Goal: Task Accomplishment & Management: Use online tool/utility

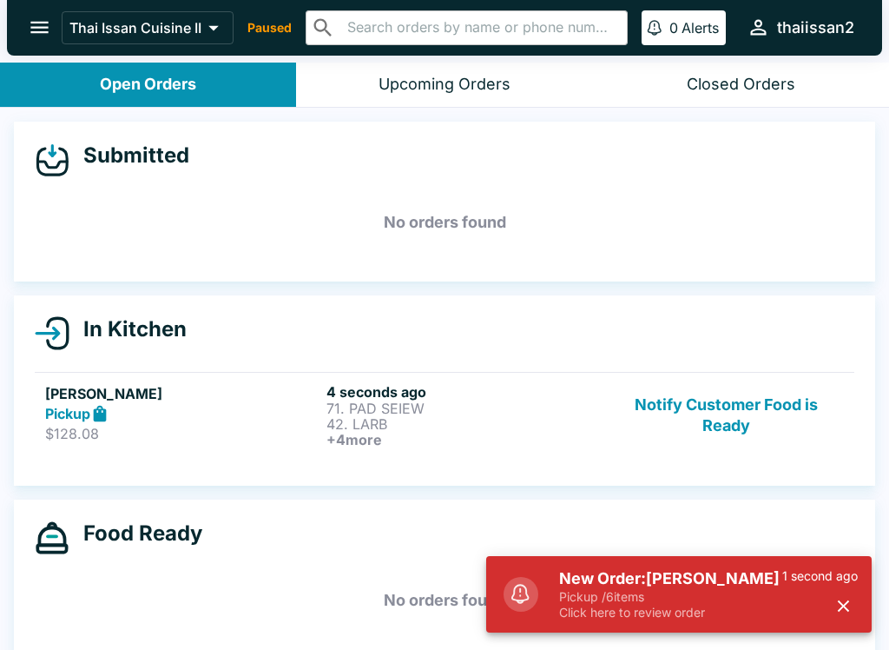
click at [229, 426] on p "$128.08" at bounding box center [182, 433] width 274 height 17
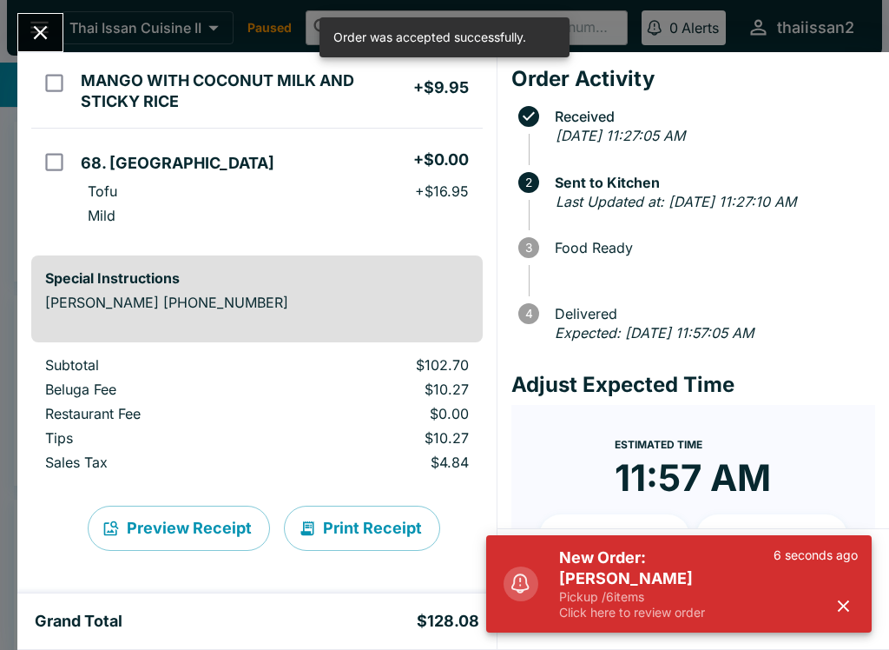
scroll to position [658, 0]
click at [349, 533] on button "Print Receipt" at bounding box center [362, 528] width 156 height 45
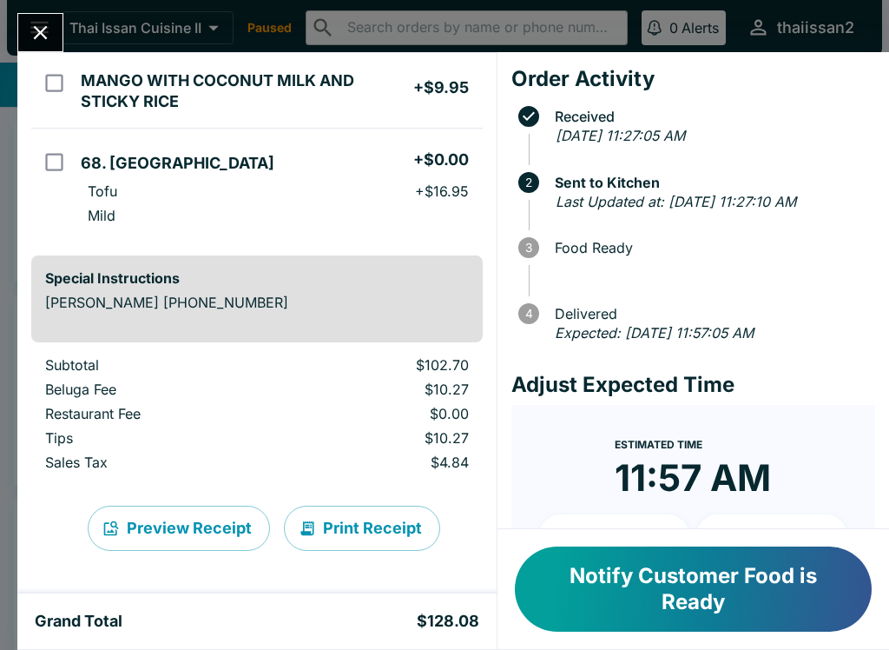
click at [39, 55] on td "orders table" at bounding box center [52, 89] width 43 height 79
click at [63, 83] on input "orders table" at bounding box center [54, 82] width 39 height 39
checkbox input "false"
click at [40, 40] on icon "Close" at bounding box center [40, 32] width 23 height 23
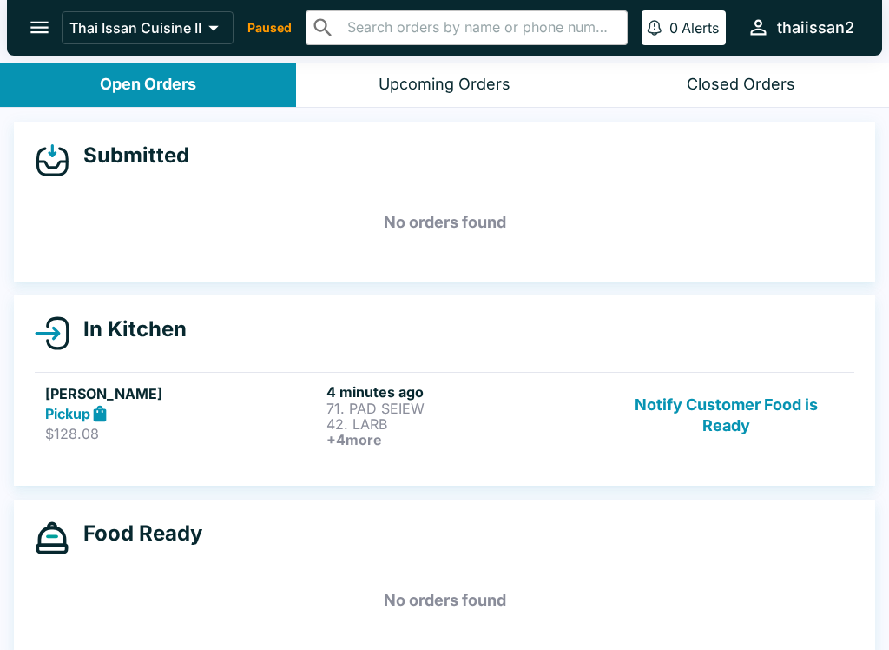
click at [224, 447] on link "[PERSON_NAME] Pickup $128.08 4 minutes ago 71. PAD SEIEW 42. LARB + 4 more Noti…" at bounding box center [445, 415] width 820 height 86
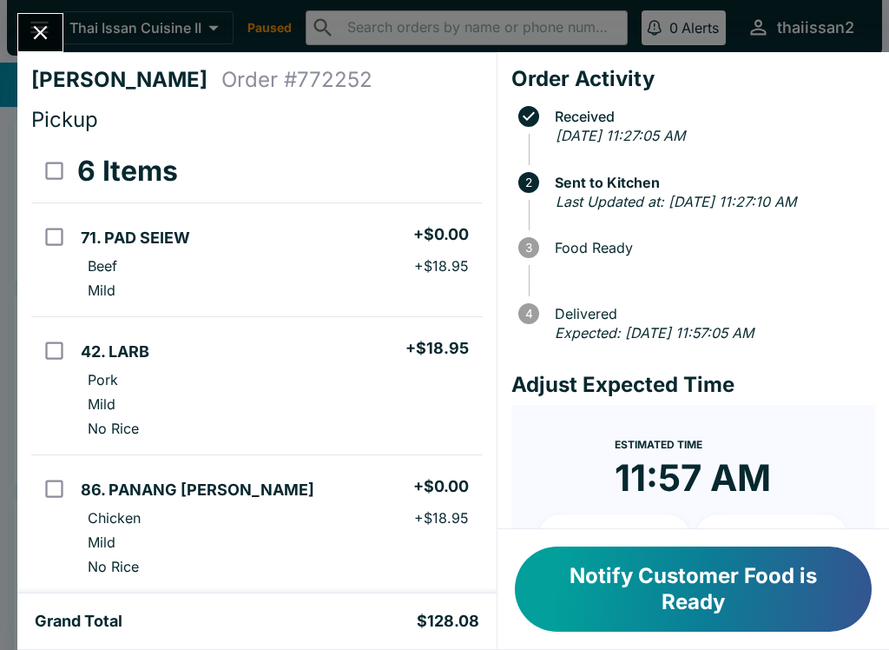
click at [712, 584] on button "Notify Customer Food is Ready" at bounding box center [693, 588] width 357 height 85
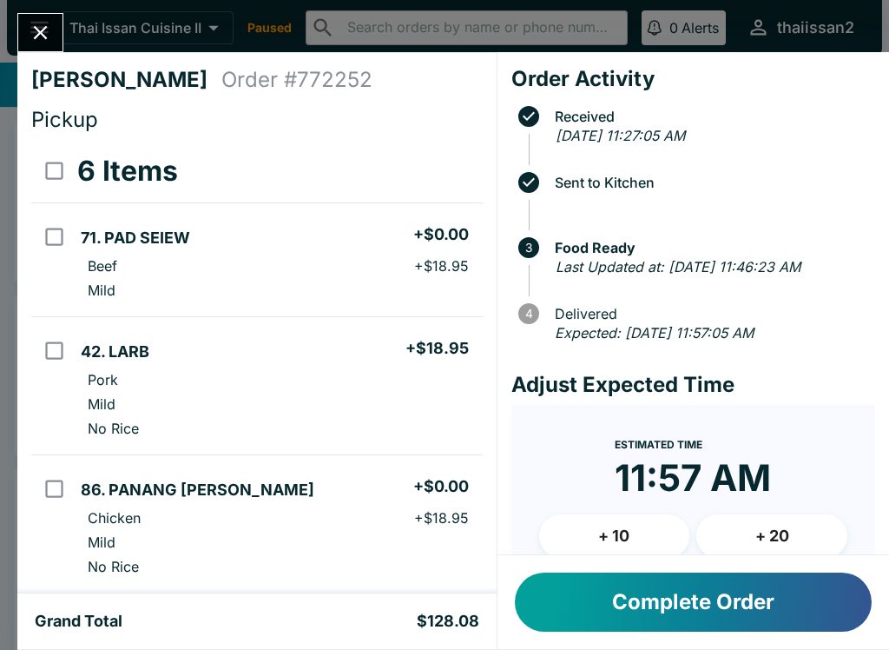
click at [54, 29] on button "Close" at bounding box center [40, 32] width 44 height 37
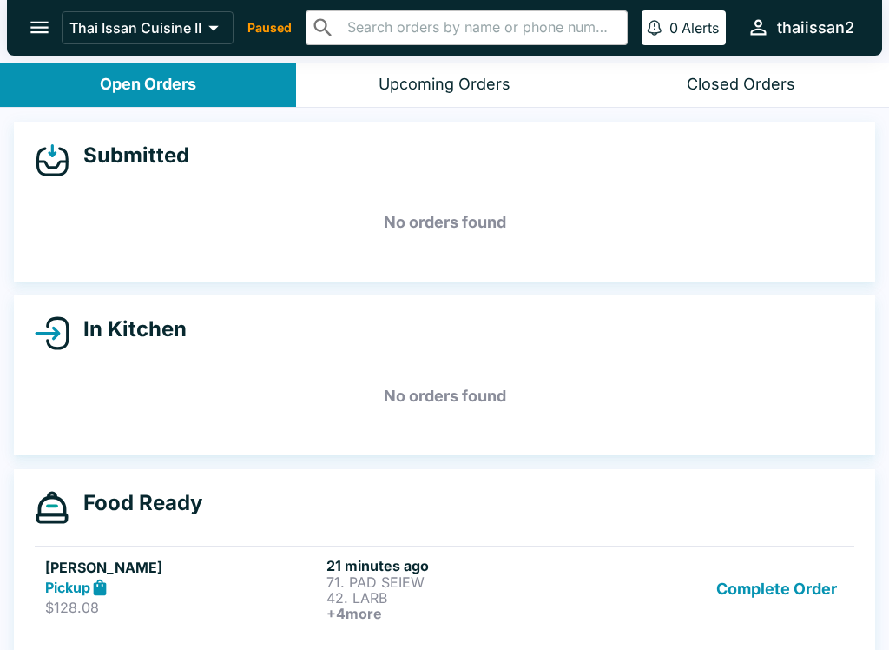
click at [819, 567] on button "Complete Order" at bounding box center [777, 589] width 135 height 64
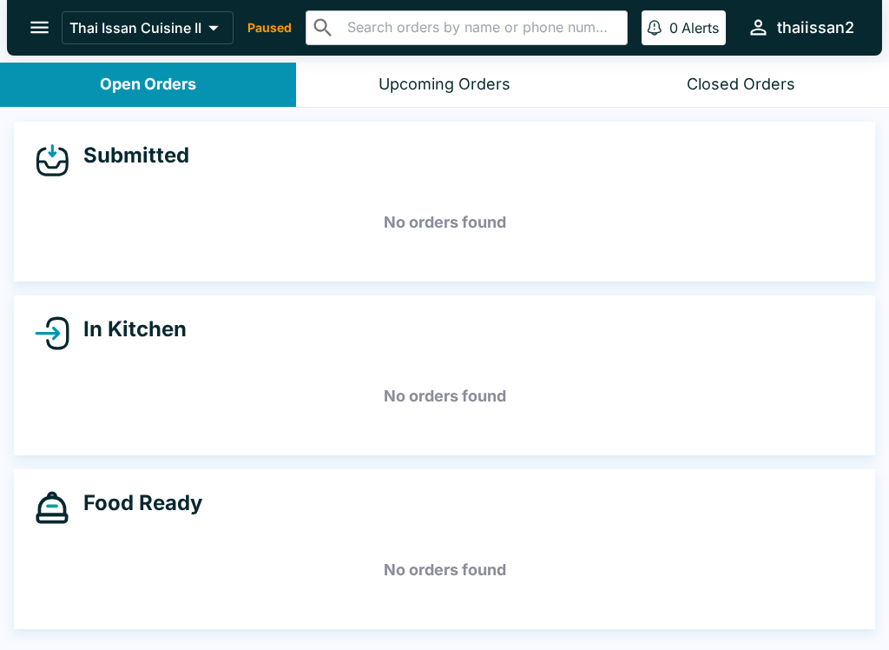
click at [268, 17] on div "Thai Issan Cuisine II Paused ​ ​ 0 Alerts thaiissan2" at bounding box center [462, 27] width 800 height 37
click at [278, 30] on p "Paused" at bounding box center [270, 27] width 44 height 17
click at [279, 43] on div "Thai Issan Cuisine II Paused ​ ​ 0 Alerts thaiissan2" at bounding box center [462, 27] width 800 height 37
click at [880, 318] on div "In Kitchen No orders found" at bounding box center [444, 375] width 889 height 160
click at [36, 34] on icon "open drawer" at bounding box center [39, 27] width 23 height 23
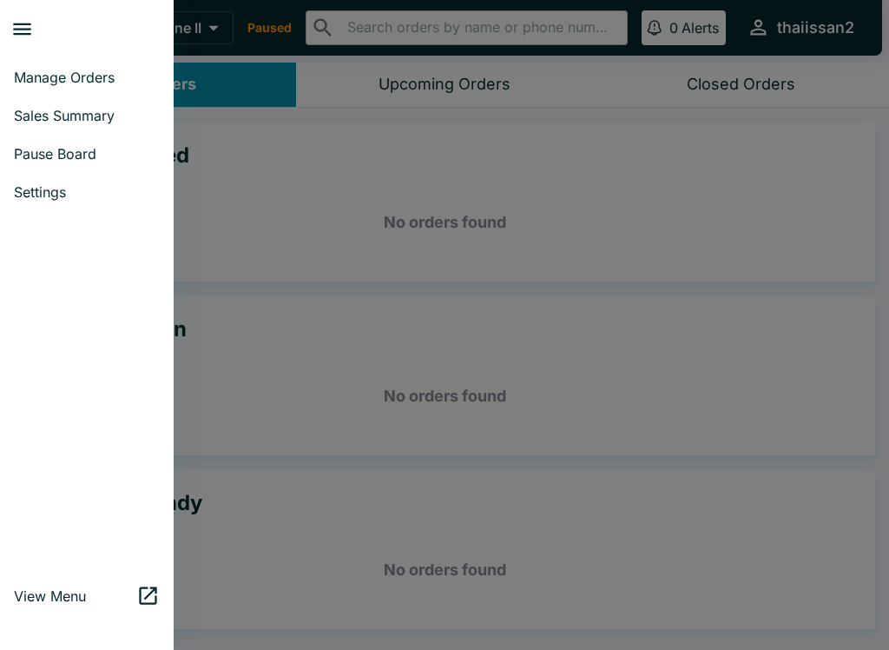
click at [790, 211] on div at bounding box center [444, 325] width 889 height 650
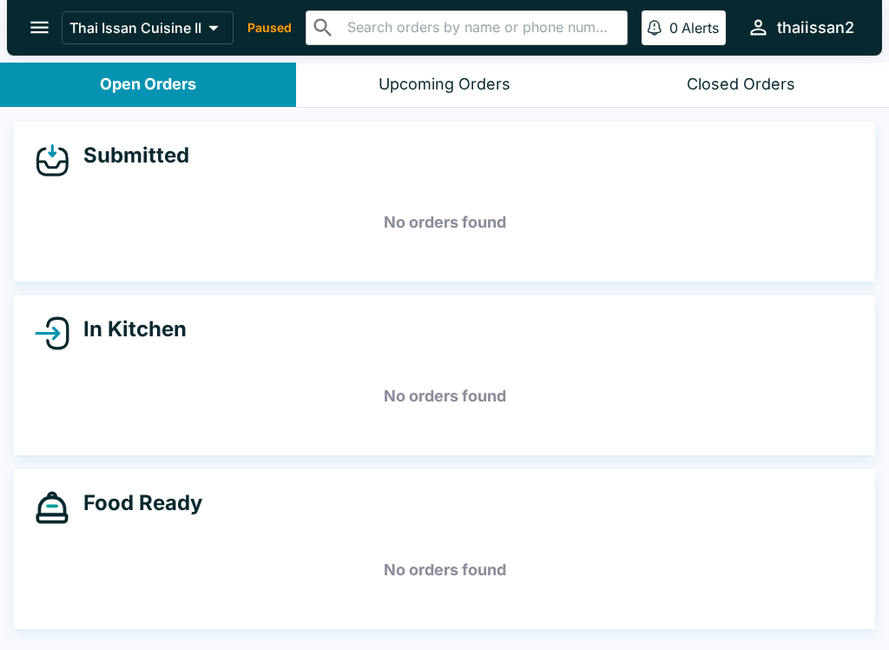
click at [457, 82] on div "Upcoming Orders" at bounding box center [445, 85] width 132 height 20
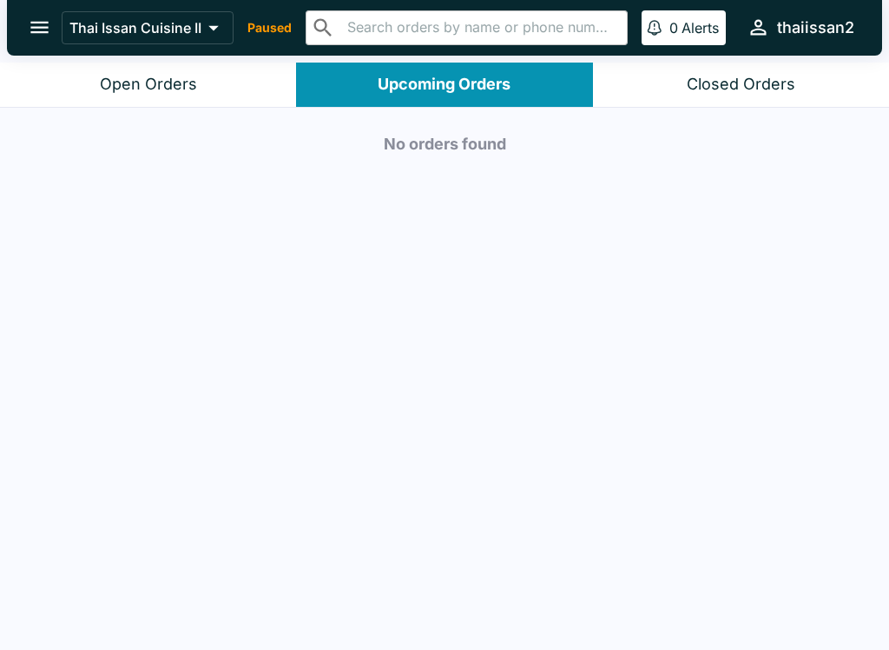
click at [782, 89] on div "Closed Orders" at bounding box center [741, 85] width 109 height 20
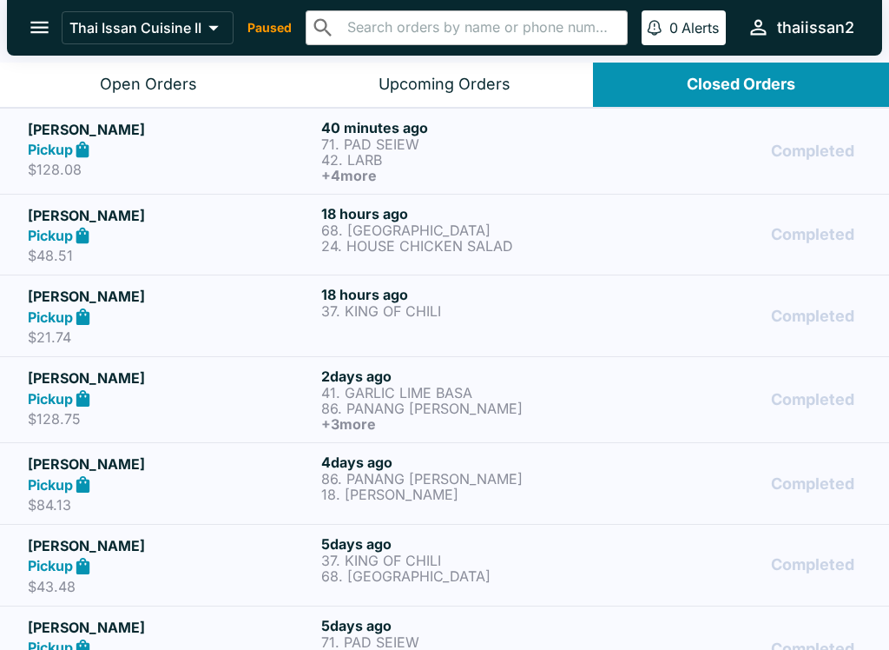
click at [186, 90] on div "Open Orders" at bounding box center [148, 85] width 97 height 20
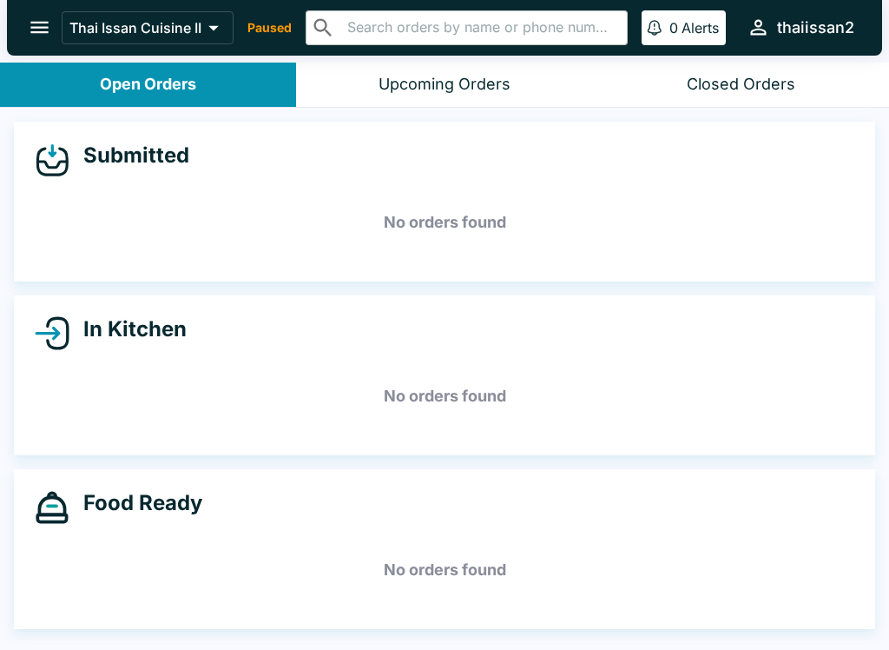
click at [821, 30] on div "thaiissan2" at bounding box center [815, 27] width 77 height 21
click at [262, 36] on div at bounding box center [444, 325] width 889 height 650
click at [277, 31] on p "Paused" at bounding box center [270, 27] width 44 height 17
click at [218, 24] on icon at bounding box center [214, 28] width 24 height 24
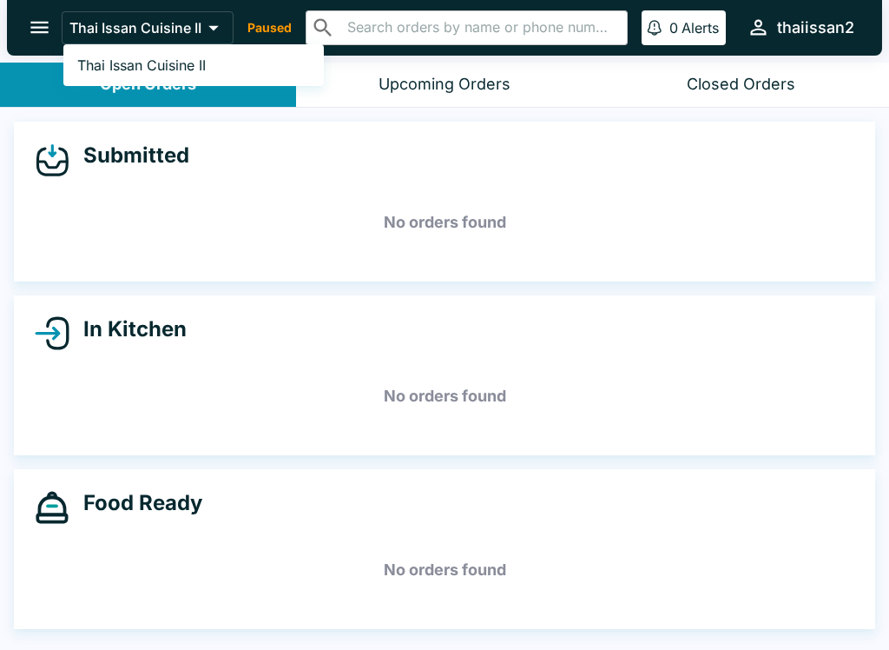
click at [30, 17] on div at bounding box center [444, 325] width 889 height 650
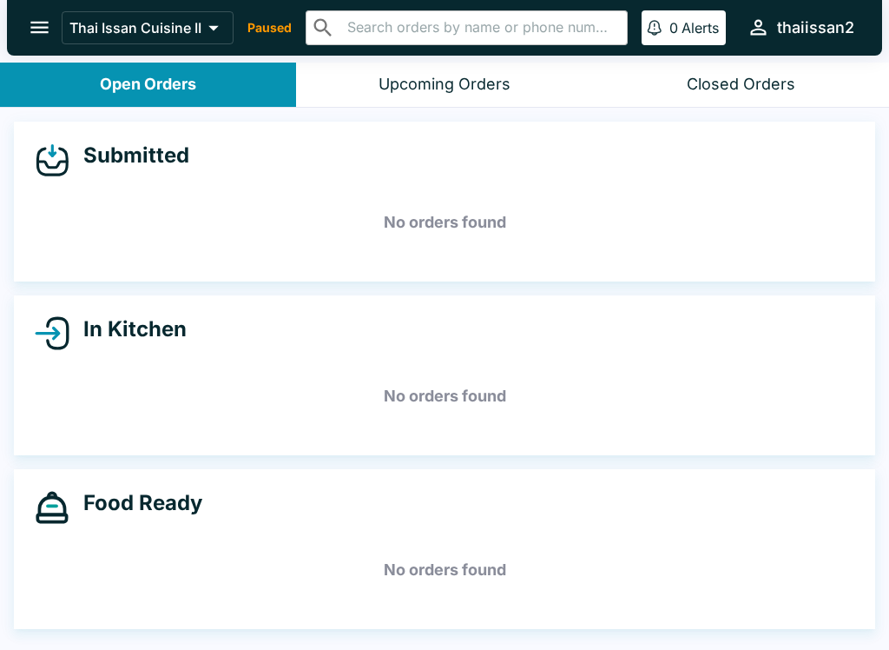
click at [45, 33] on icon "open drawer" at bounding box center [39, 28] width 18 height 12
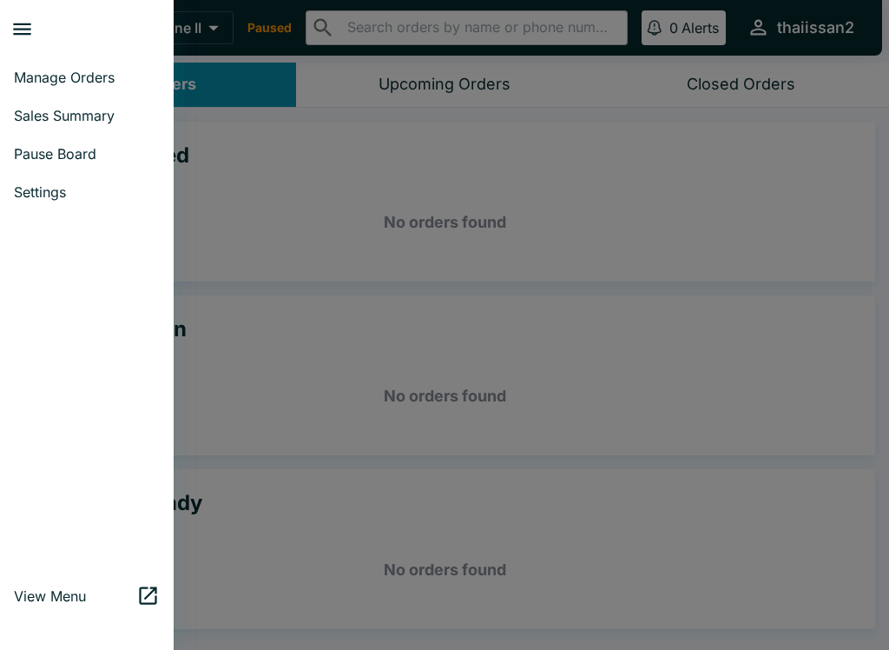
click at [57, 184] on span "Settings" at bounding box center [87, 191] width 146 height 17
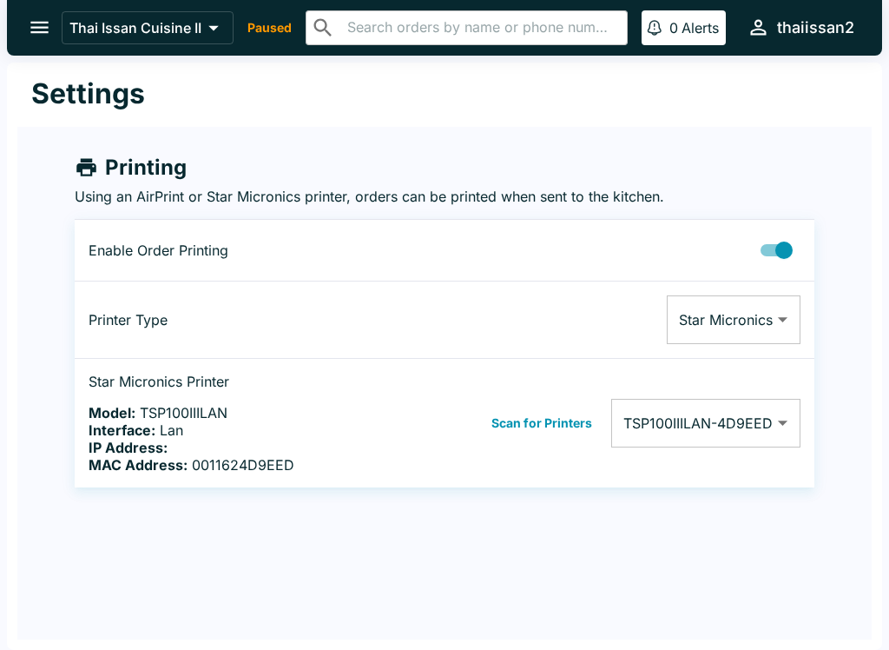
click at [42, 24] on icon "open drawer" at bounding box center [39, 27] width 23 height 23
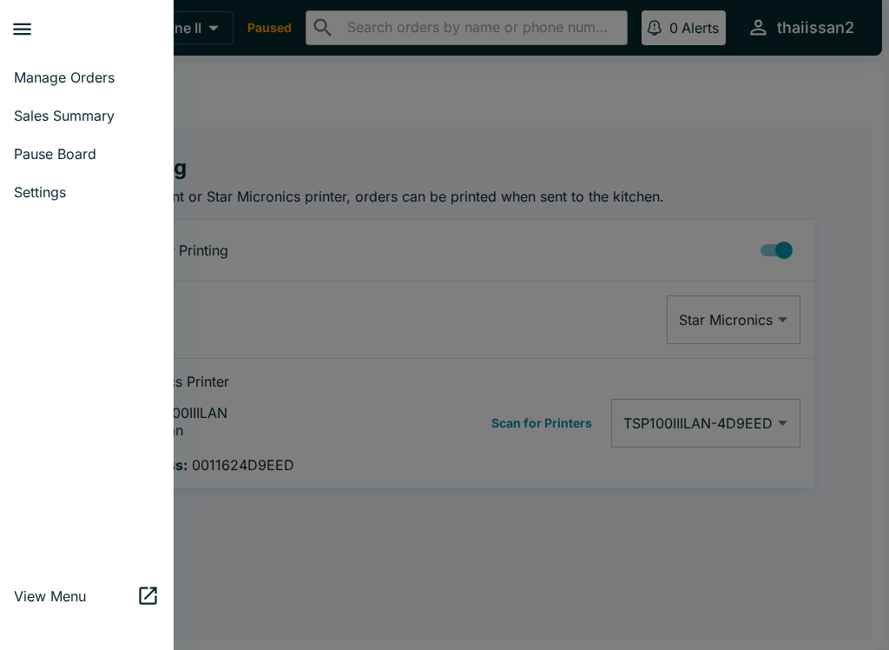
click at [77, 153] on span "Pause Board" at bounding box center [87, 153] width 146 height 17
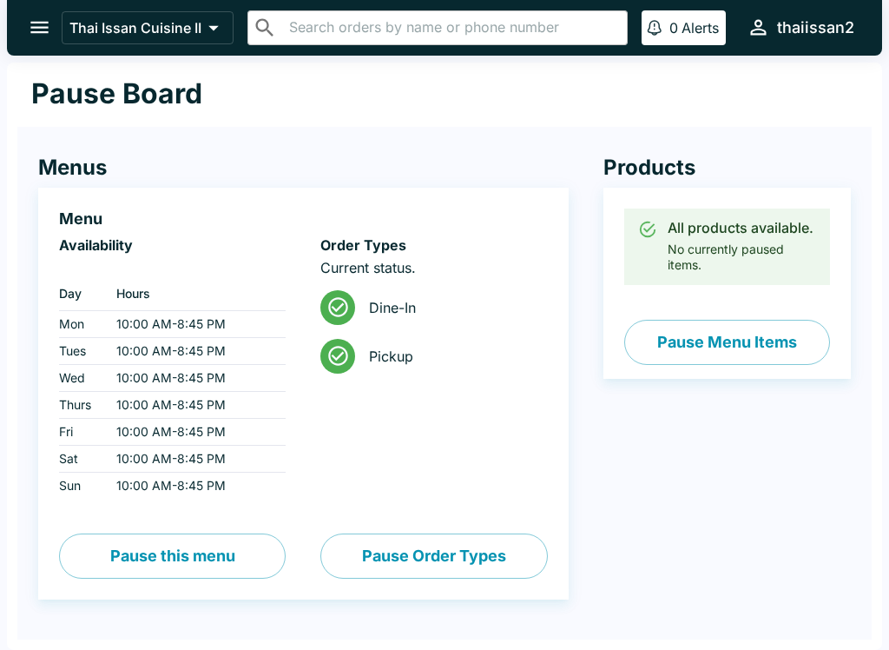
click at [724, 337] on button "Pause Menu Items" at bounding box center [728, 342] width 206 height 45
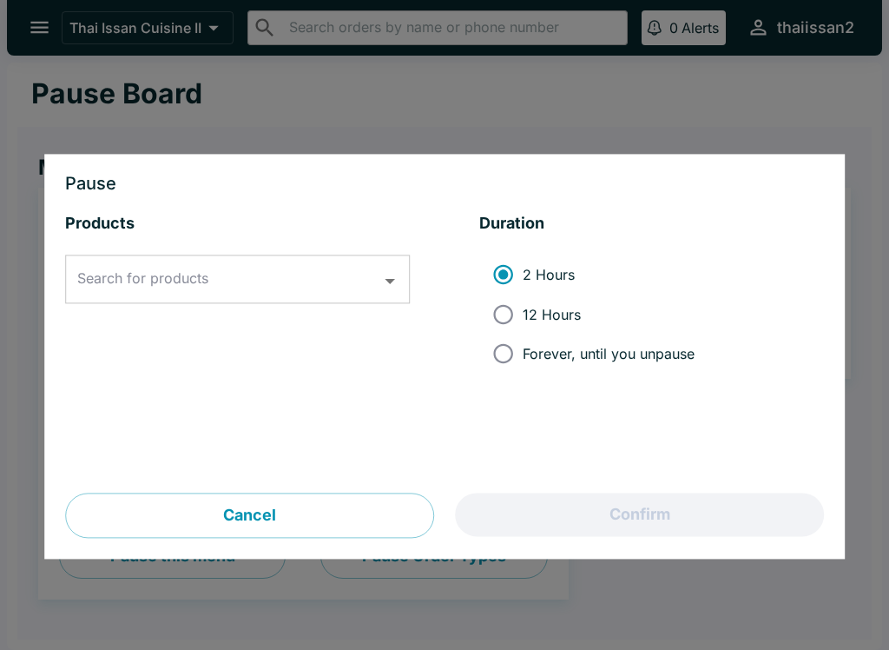
click at [293, 512] on button "Cancel" at bounding box center [249, 515] width 369 height 45
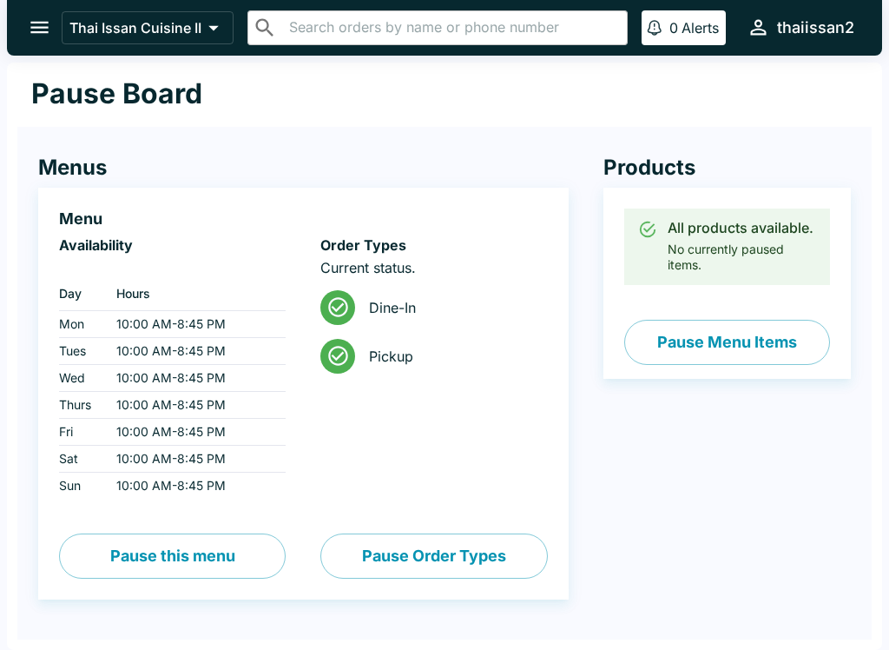
click at [37, 15] on button "open drawer" at bounding box center [39, 27] width 44 height 44
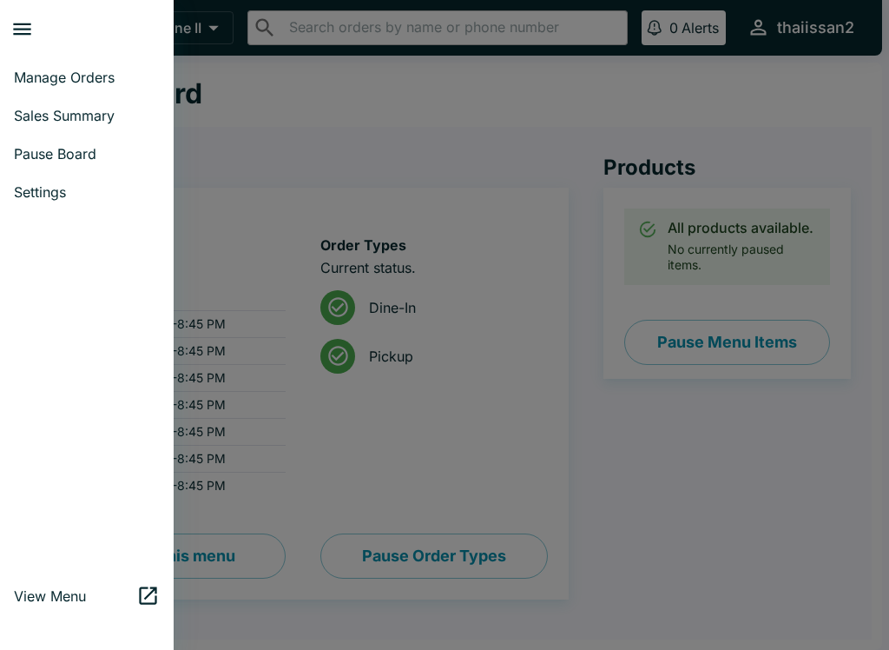
click at [71, 86] on link "Manage Orders" at bounding box center [87, 77] width 174 height 38
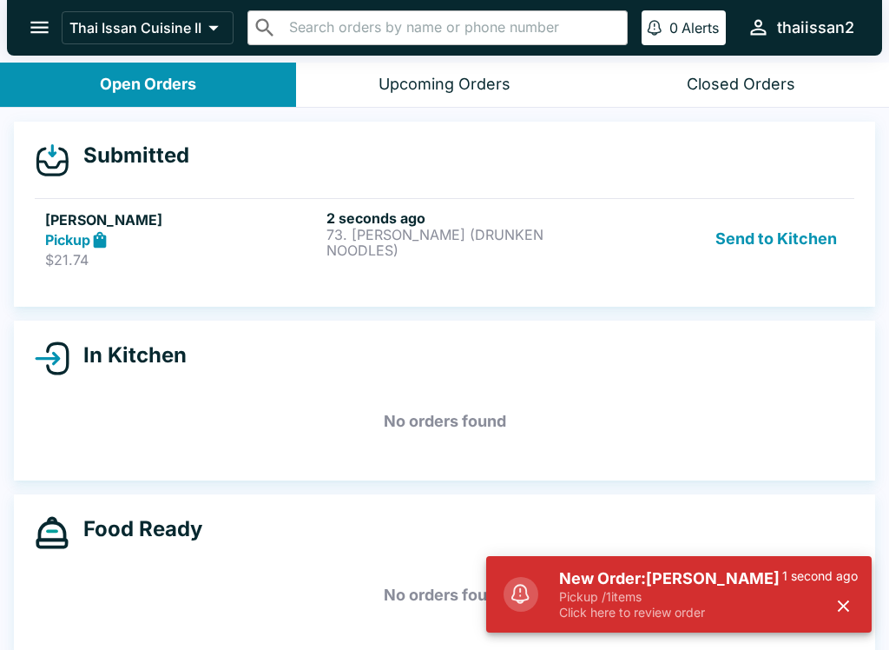
click at [790, 248] on button "Send to Kitchen" at bounding box center [777, 239] width 136 height 60
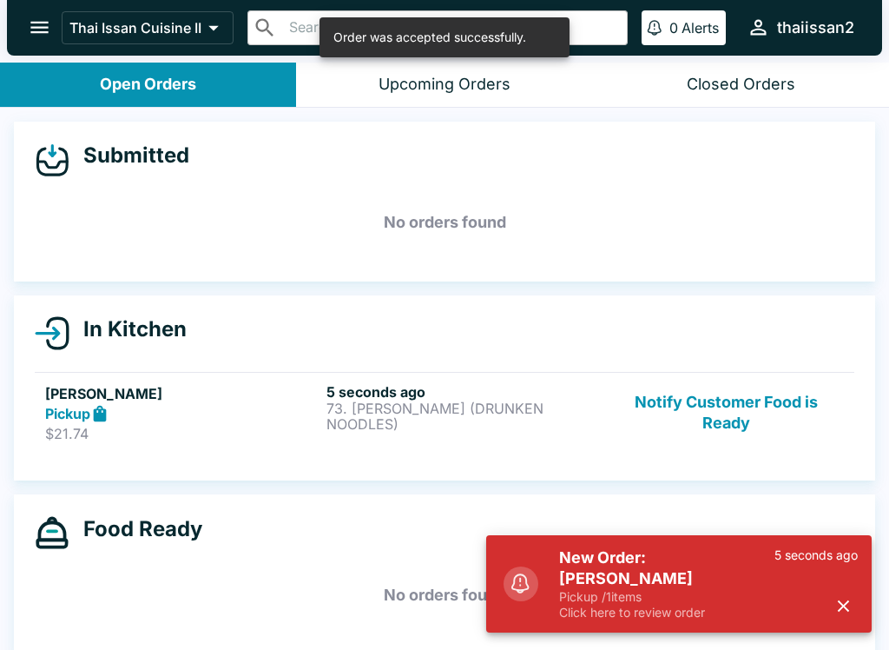
click at [177, 425] on p "$21.74" at bounding box center [182, 433] width 274 height 17
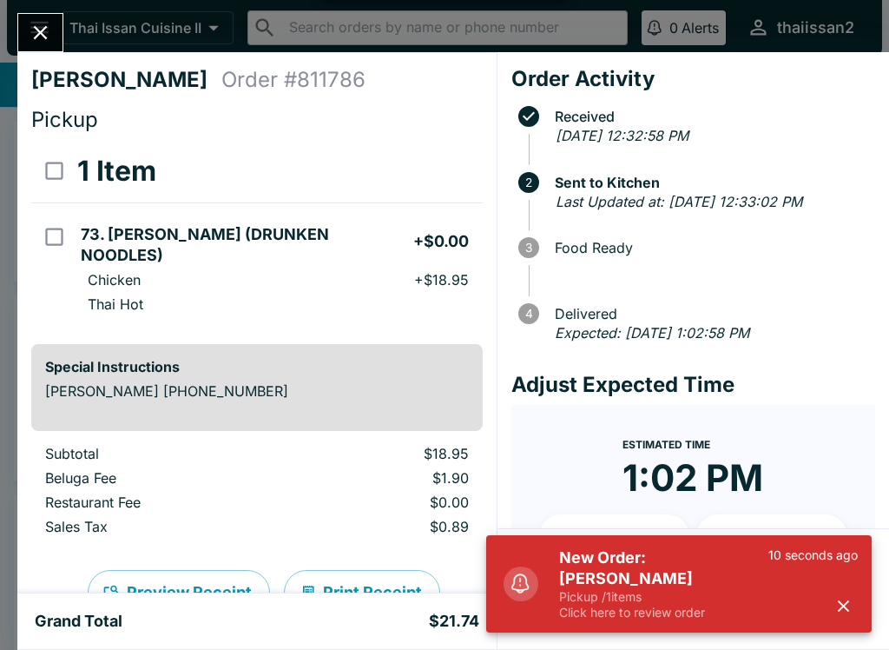
click at [346, 582] on button "Print Receipt" at bounding box center [362, 592] width 156 height 45
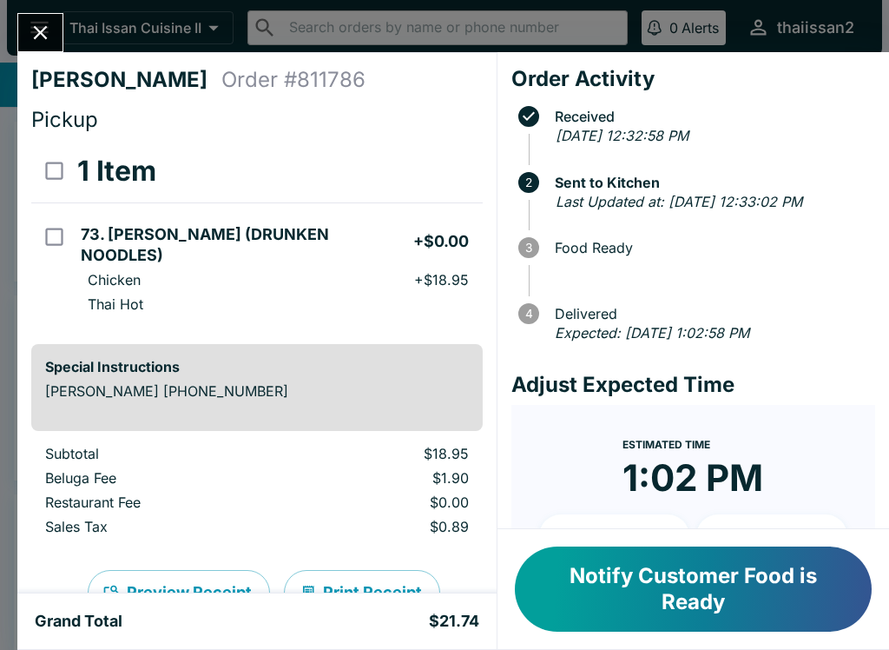
click at [48, 46] on button "Close" at bounding box center [40, 32] width 44 height 37
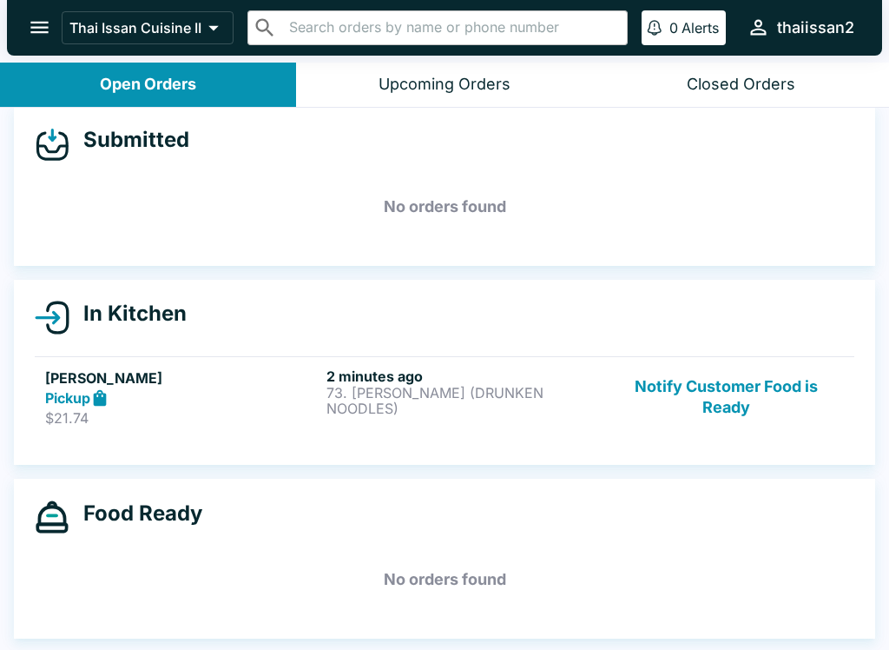
scroll to position [16, 0]
click at [724, 386] on button "Notify Customer Food is Ready" at bounding box center [726, 397] width 235 height 60
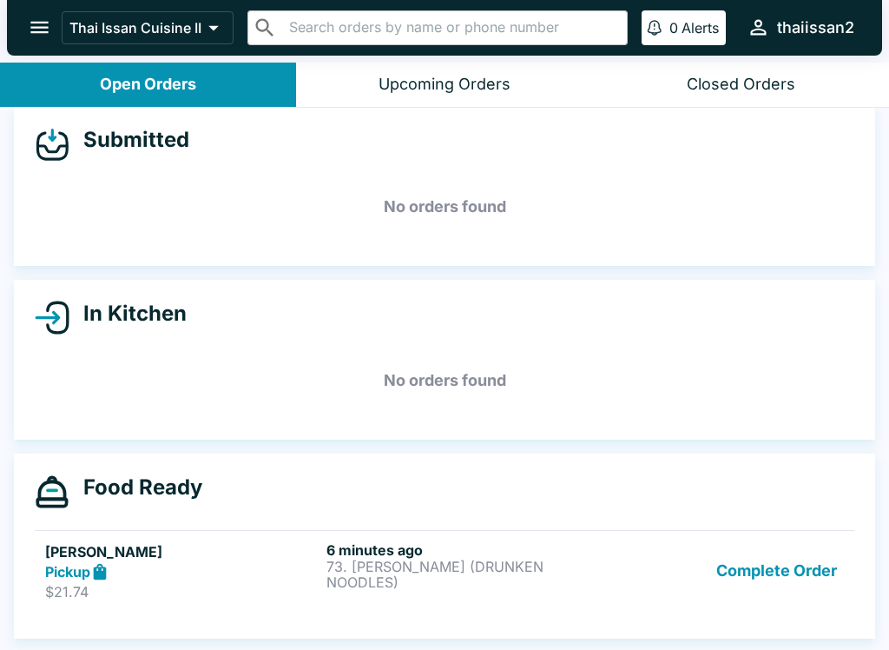
click at [761, 583] on button "Complete Order" at bounding box center [777, 571] width 135 height 60
